Goal: Navigation & Orientation: Understand site structure

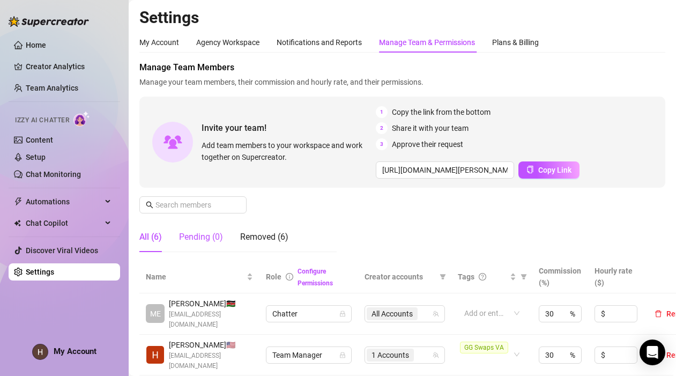
click at [218, 243] on div "Pending (0)" at bounding box center [201, 237] width 44 height 13
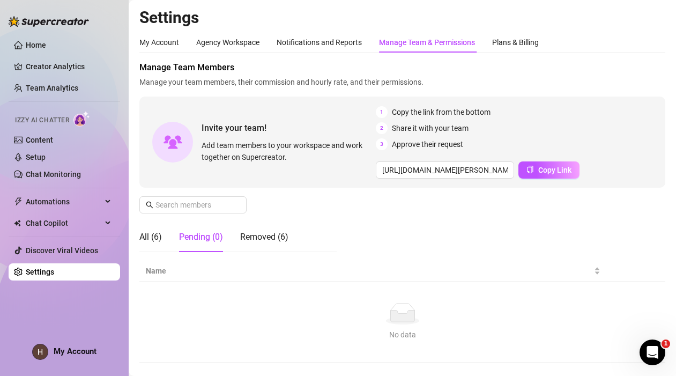
click at [62, 77] on ul "Home Creator Analytics Team Analytics Izzy AI Chatter Content Setup Chat Monito…" at bounding box center [65, 158] width 112 height 253
click at [62, 84] on link "Team Analytics" at bounding box center [52, 88] width 53 height 9
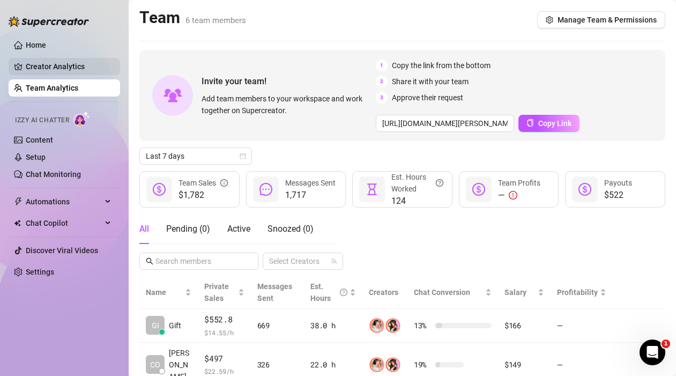
click at [60, 71] on link "Creator Analytics" at bounding box center [69, 66] width 86 height 17
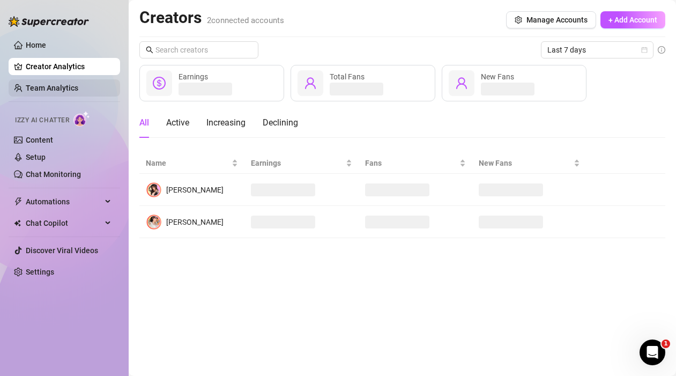
click at [60, 90] on link "Team Analytics" at bounding box center [52, 88] width 53 height 9
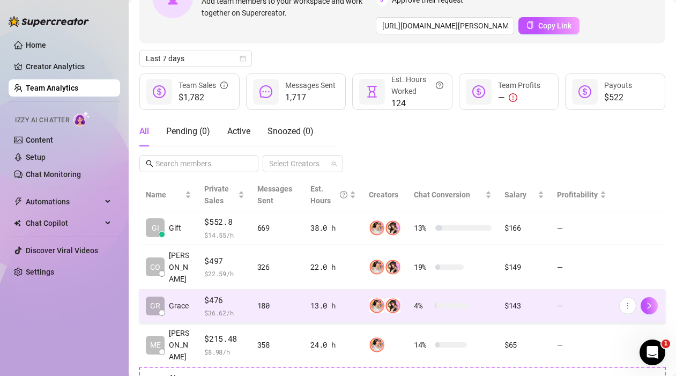
scroll to position [222, 0]
